Goal: Find contact information: Find contact information

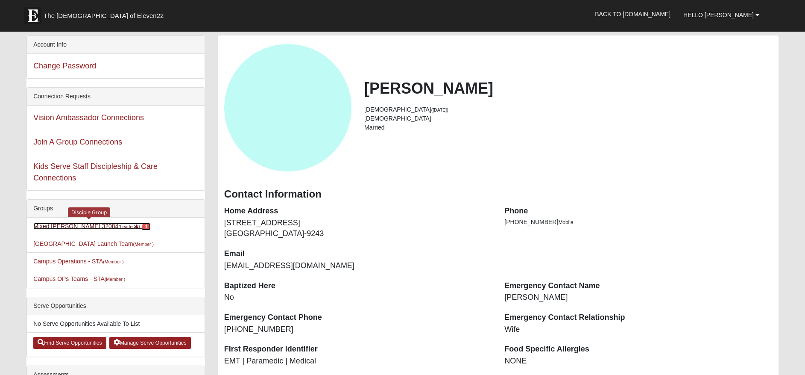
click at [78, 224] on link "Mixed [PERSON_NAME] 32084 (Leader ) 1" at bounding box center [91, 226] width 117 height 7
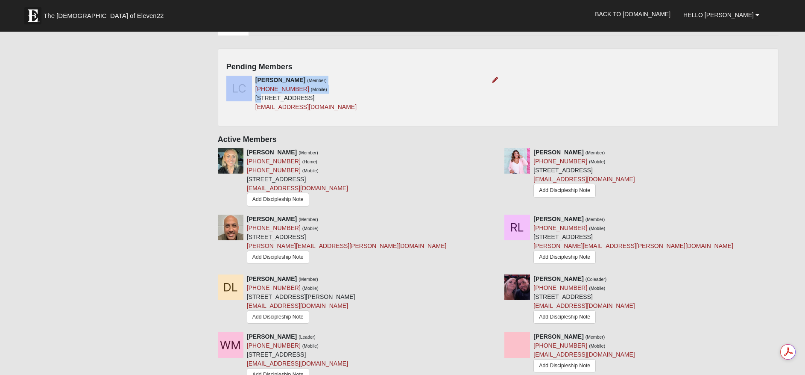
drag, startPoint x: 449, startPoint y: 176, endPoint x: 264, endPoint y: 179, distance: 185.8
click at [264, 111] on div "[PERSON_NAME] (Member) [PHONE_NUMBER] (Mobile) [STREET_ADDRESS] [EMAIL_ADDRESS]…" at bounding box center [359, 94] width 279 height 36
click at [357, 111] on div "[PERSON_NAME] (Member) [PHONE_NUMBER] (Mobile) [STREET_ADDRESS] [EMAIL_ADDRESS]…" at bounding box center [305, 94] width 101 height 36
